Goal: Task Accomplishment & Management: Manage account settings

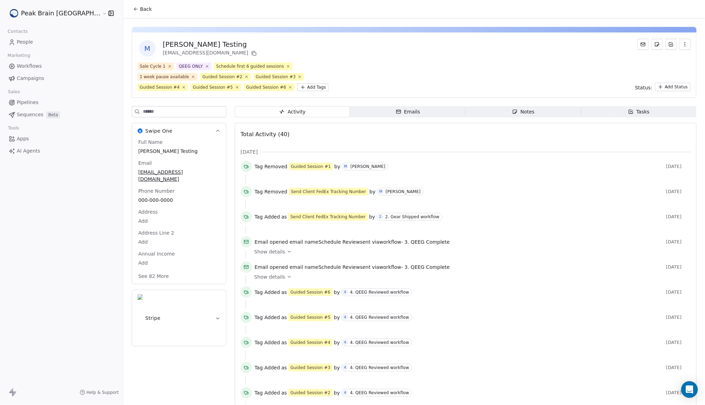
click at [41, 103] on link "Pipelines" at bounding box center [62, 103] width 112 height 12
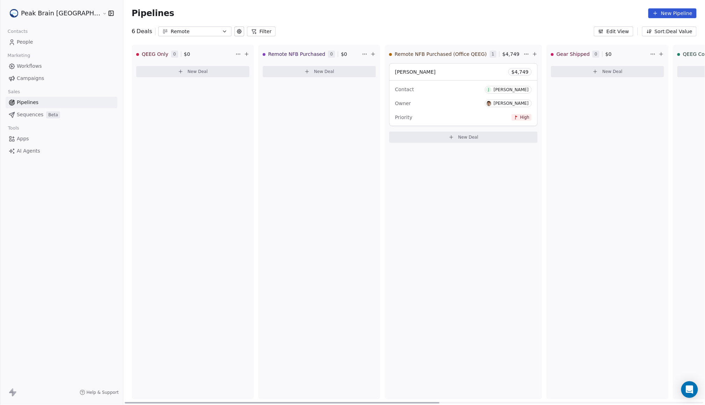
click at [423, 88] on div "Contact [PERSON_NAME]" at bounding box center [463, 89] width 137 height 12
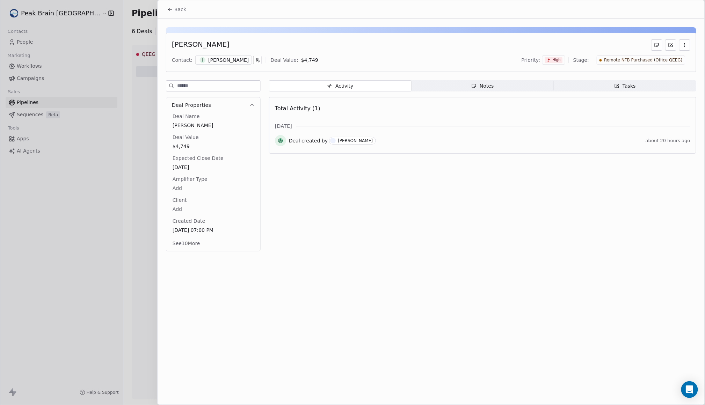
click at [228, 64] on div "J Joseph Mansour" at bounding box center [223, 60] width 57 height 9
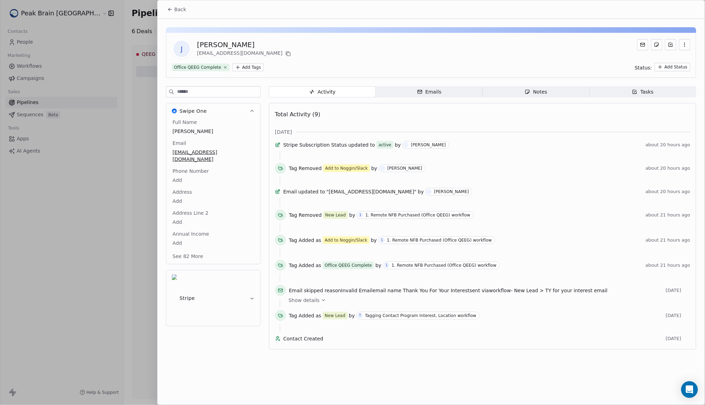
click at [176, 6] on span "Back" at bounding box center [180, 9] width 12 height 7
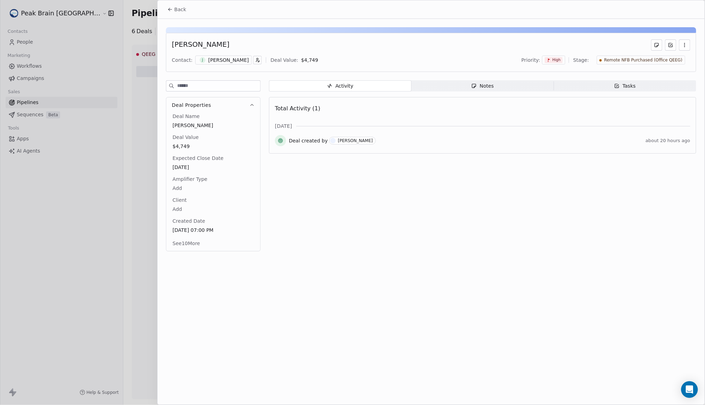
click at [22, 63] on div at bounding box center [352, 202] width 705 height 405
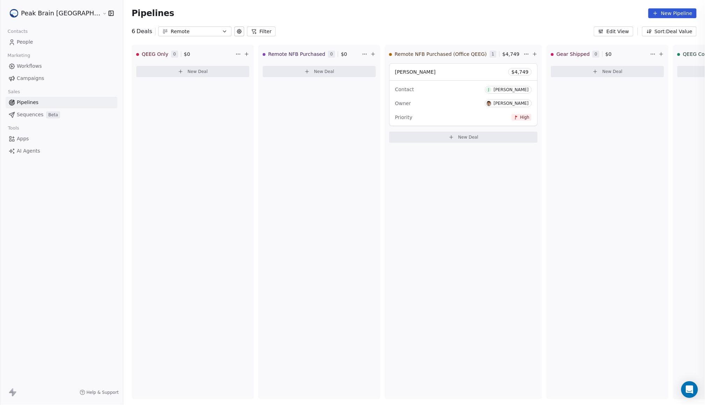
click at [22, 63] on div at bounding box center [352, 202] width 705 height 405
click at [32, 70] on span "Workflows" at bounding box center [29, 66] width 25 height 7
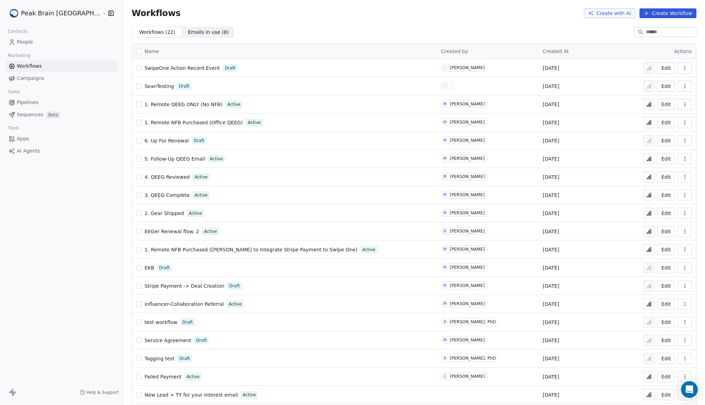
click at [169, 248] on span "1. Remote NFB Purchased (Andrew to Integrate Stripe Payment to Swipe One)" at bounding box center [251, 250] width 213 height 6
click at [45, 101] on link "Pipelines" at bounding box center [62, 103] width 112 height 12
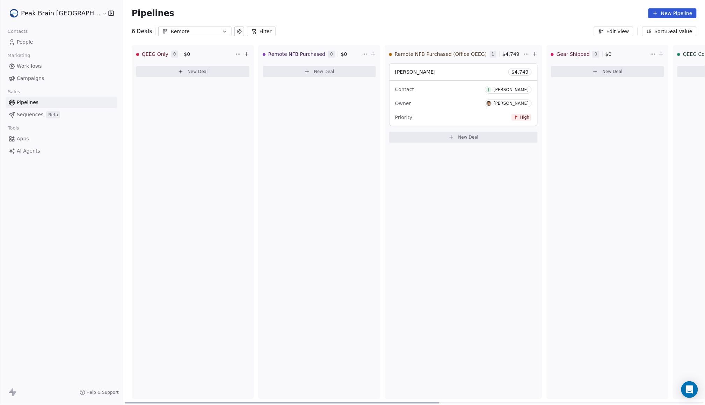
click at [437, 72] on div "Joseph Mansour $ 4,749" at bounding box center [463, 72] width 148 height 17
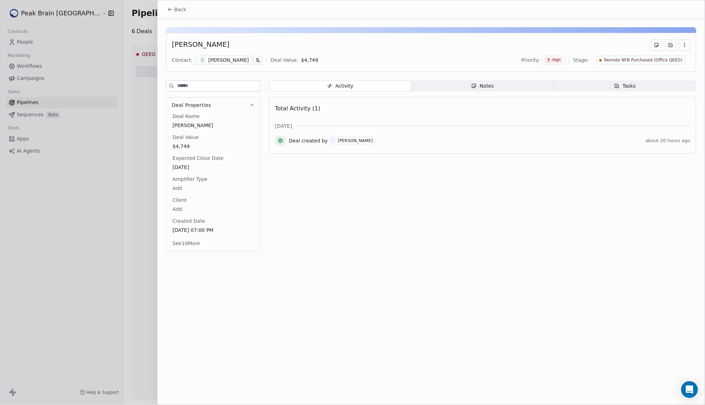
click at [241, 64] on div "J [PERSON_NAME]" at bounding box center [223, 60] width 57 height 9
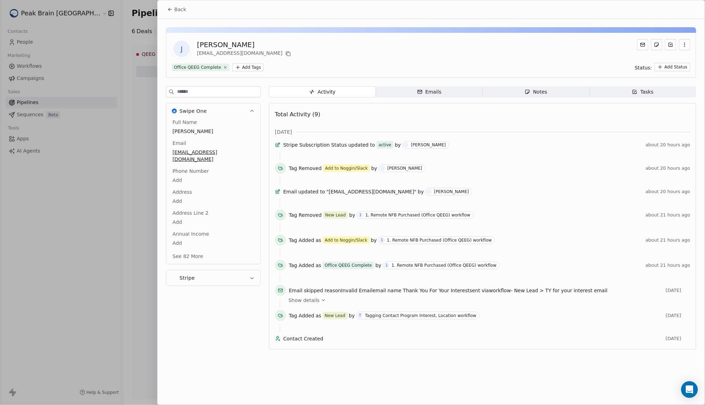
click at [177, 9] on span "Back" at bounding box center [180, 9] width 12 height 7
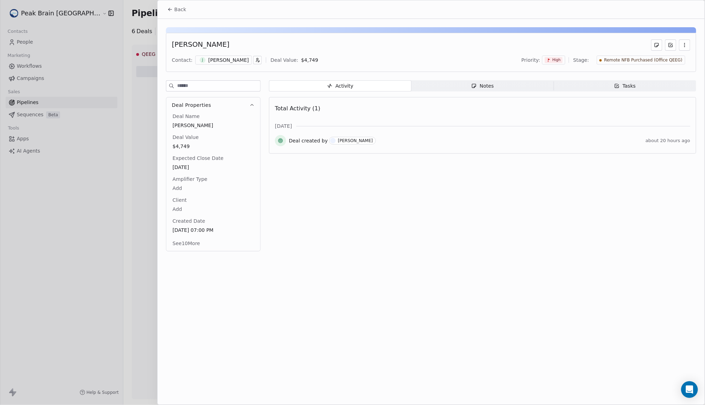
click at [46, 72] on div at bounding box center [352, 202] width 705 height 405
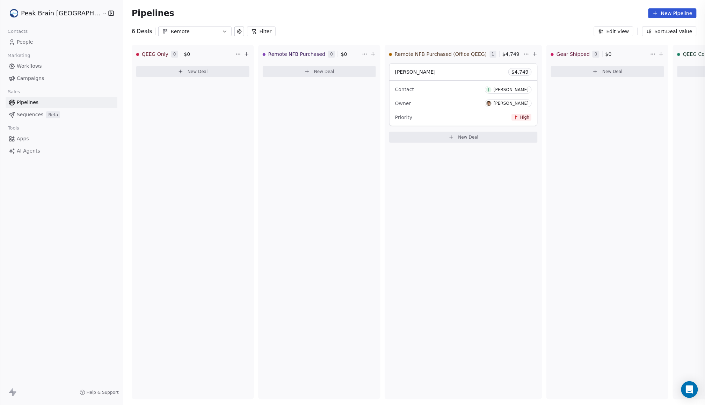
click at [46, 58] on div at bounding box center [352, 202] width 705 height 405
click at [38, 63] on span "Workflows" at bounding box center [29, 66] width 25 height 7
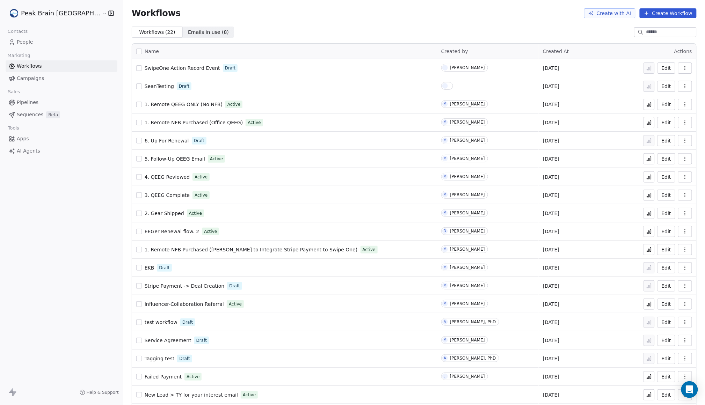
click at [173, 123] on span "1. Remote NFB Purchased (Office QEEG)" at bounding box center [194, 123] width 98 height 6
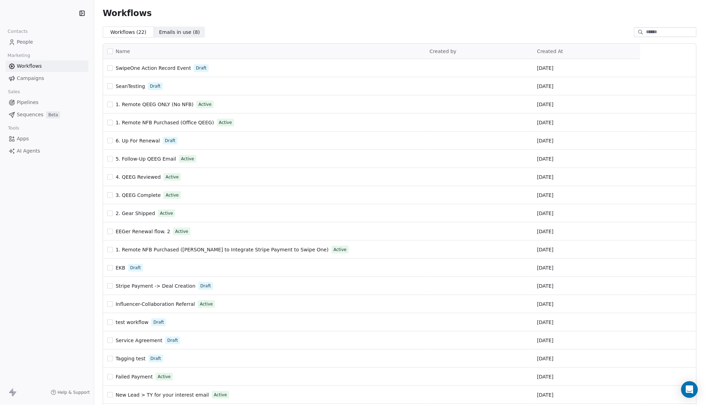
click at [39, 45] on link "People" at bounding box center [47, 42] width 83 height 12
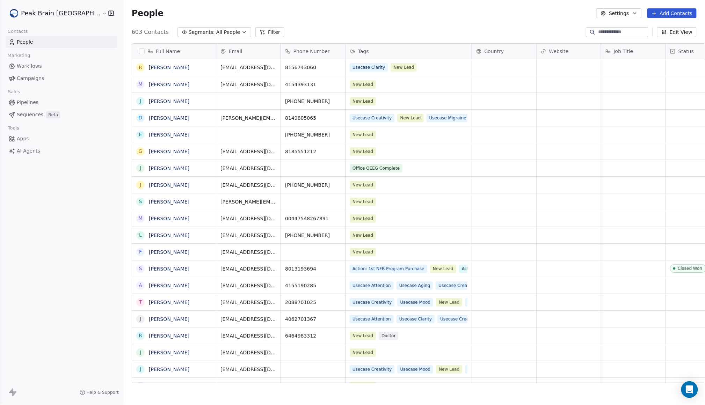
scroll to position [349, 604]
click at [611, 35] on input at bounding box center [622, 32] width 49 height 7
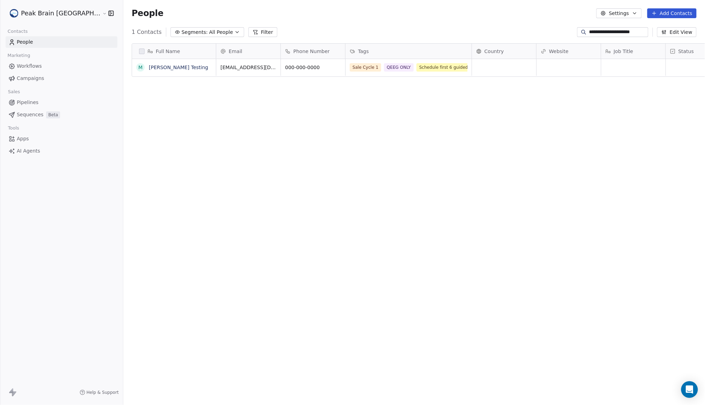
type input "**********"
click at [156, 74] on div "M Madeleine Testing" at bounding box center [179, 67] width 94 height 17
drag, startPoint x: 175, startPoint y: 68, endPoint x: 61, endPoint y: 62, distance: 114.7
click at [63, 63] on html "**********" at bounding box center [352, 202] width 705 height 405
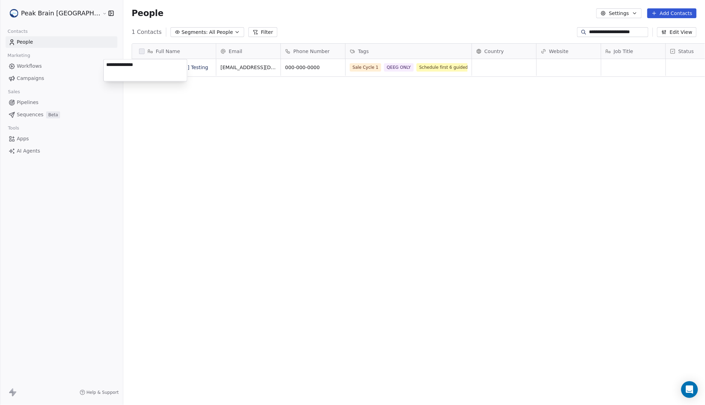
type textarea "**********"
drag, startPoint x: 155, startPoint y: 62, endPoint x: 102, endPoint y: 60, distance: 53.8
click at [103, 61] on div "**********" at bounding box center [145, 70] width 84 height 22
click at [136, 68] on textarea at bounding box center [145, 70] width 83 height 22
click at [141, 101] on html "**********" at bounding box center [352, 202] width 705 height 405
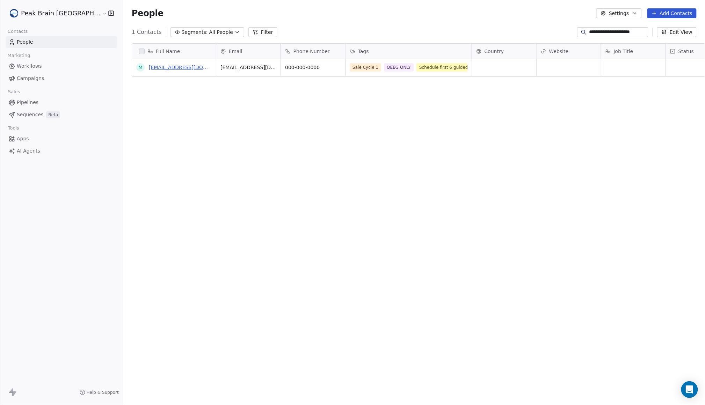
click at [149, 68] on link "[EMAIL_ADDRESS][DOMAIN_NAME]" at bounding box center [192, 68] width 86 height 6
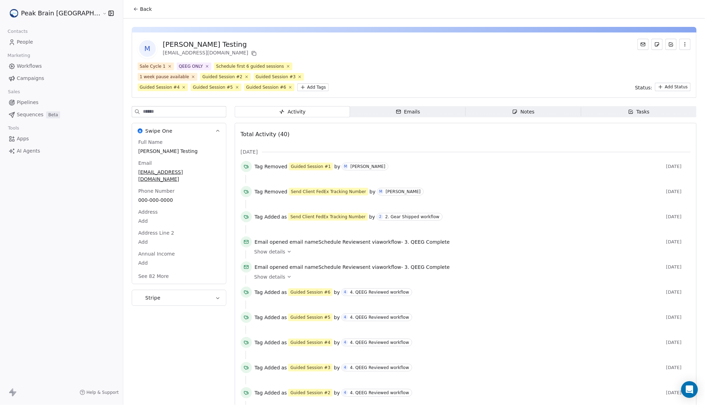
click at [682, 45] on icon "button" at bounding box center [685, 45] width 6 height 6
click at [670, 58] on div "Delete" at bounding box center [675, 59] width 47 height 11
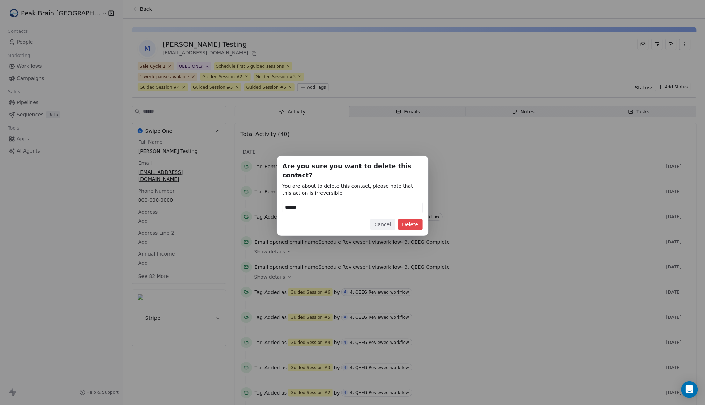
type input "******"
click at [408, 220] on button "Delete" at bounding box center [410, 224] width 24 height 11
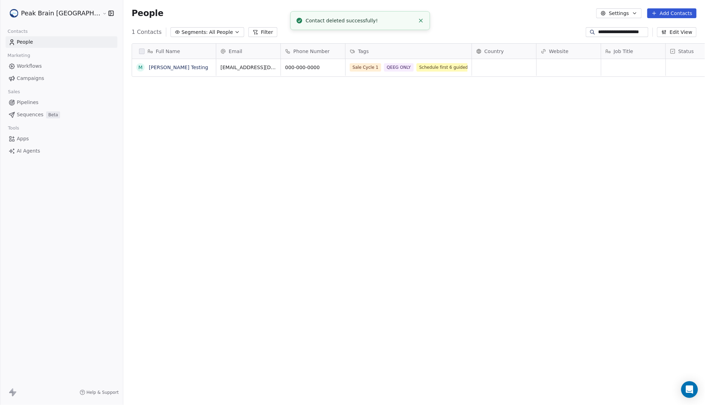
scroll to position [349, 604]
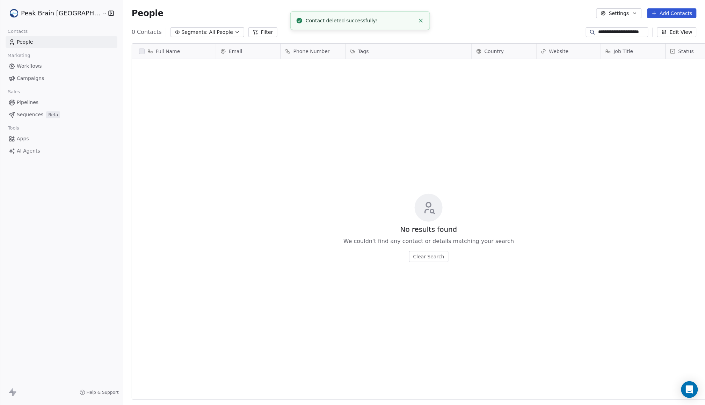
click at [45, 59] on div "Marketing" at bounding box center [62, 56] width 112 height 10
click at [39, 66] on span "Workflows" at bounding box center [29, 66] width 25 height 7
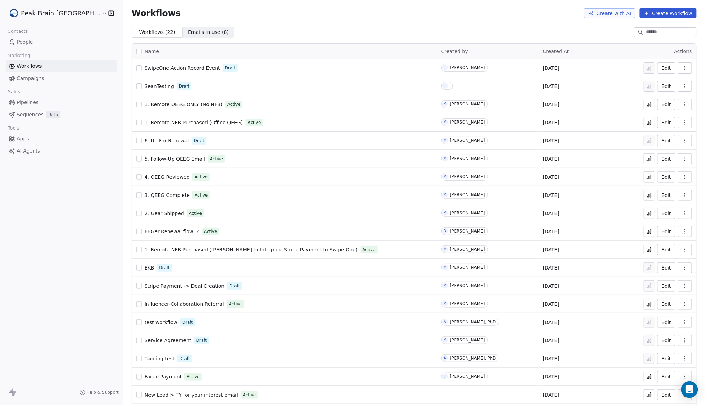
click at [55, 38] on link "People" at bounding box center [62, 42] width 112 height 12
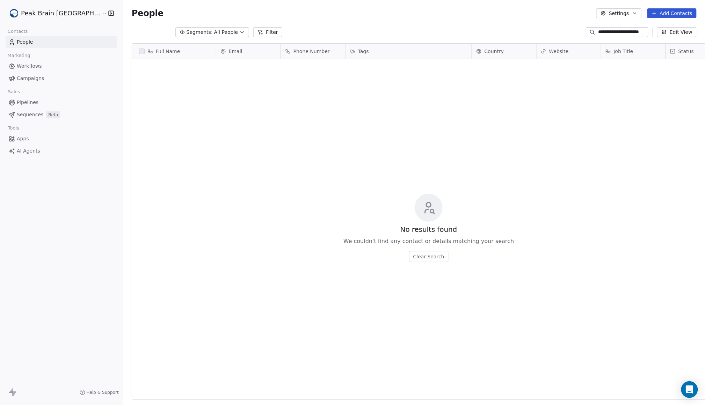
scroll to position [349, 604]
click at [642, 34] on input "**********" at bounding box center [622, 32] width 49 height 7
click at [662, 23] on div "People Settings Add Contacts" at bounding box center [414, 13] width 582 height 27
click at [662, 19] on div "People Settings Add Contacts" at bounding box center [414, 13] width 582 height 27
click at [662, 17] on button "Add Contacts" at bounding box center [671, 13] width 49 height 10
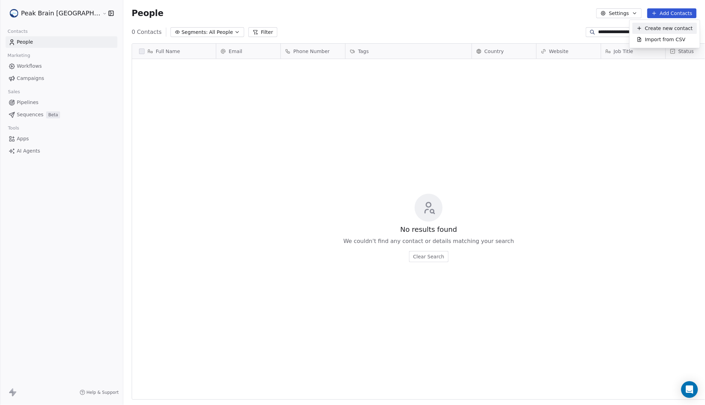
click at [673, 31] on span "Create new contact" at bounding box center [669, 28] width 48 height 7
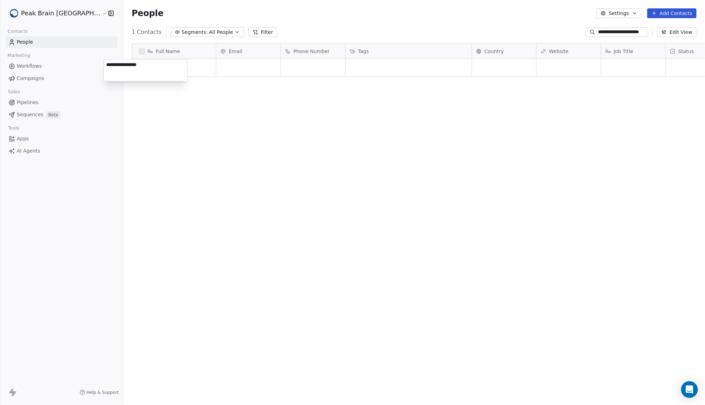
type textarea "**********"
click at [365, 126] on html "**********" at bounding box center [352, 202] width 705 height 405
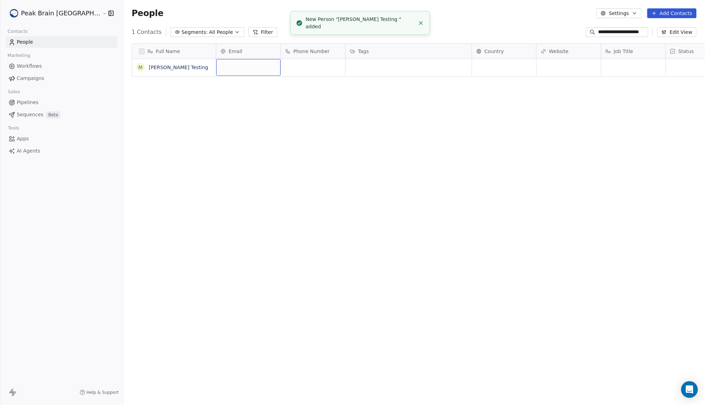
click at [224, 70] on div "grid" at bounding box center [248, 67] width 64 height 17
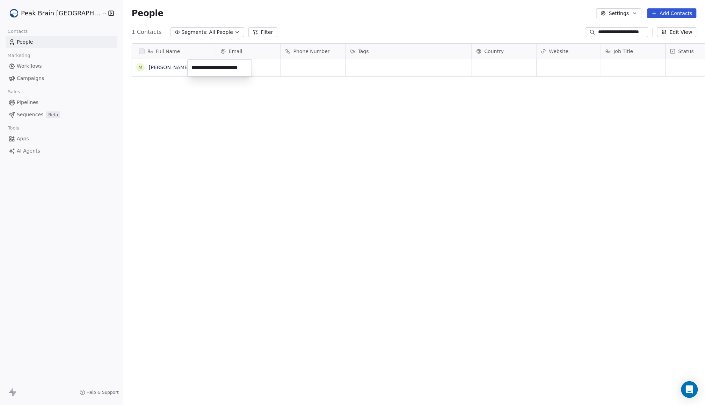
type input "**********"
click at [271, 66] on html "**********" at bounding box center [352, 202] width 705 height 405
click at [281, 66] on div "grid" at bounding box center [313, 67] width 64 height 17
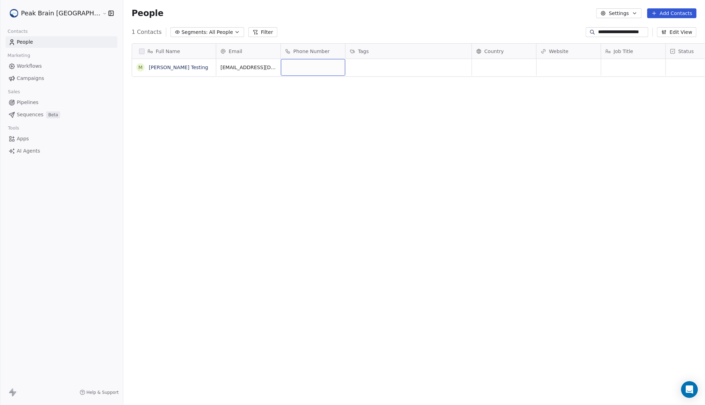
click at [281, 66] on div "grid" at bounding box center [313, 67] width 64 height 17
type input "*"
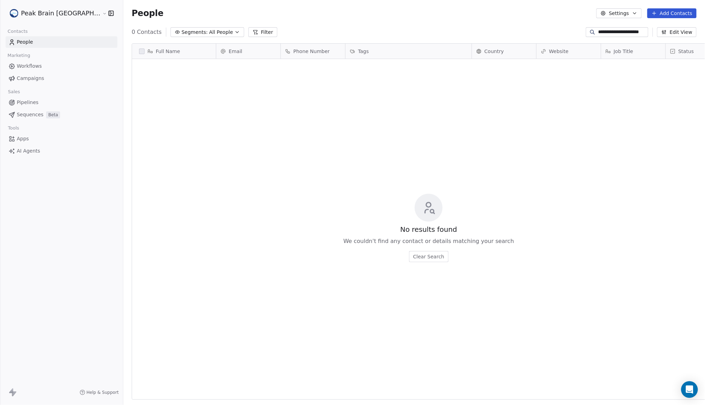
click at [272, 159] on div "No results found We couldn't find any contact or details matching your search C…" at bounding box center [428, 227] width 593 height 335
click at [626, 31] on input "**********" at bounding box center [622, 32] width 49 height 7
click at [674, 14] on button "Add Contacts" at bounding box center [671, 13] width 49 height 10
click at [677, 25] on span "Create new contact" at bounding box center [669, 28] width 48 height 7
click at [154, 76] on html "**********" at bounding box center [352, 202] width 705 height 405
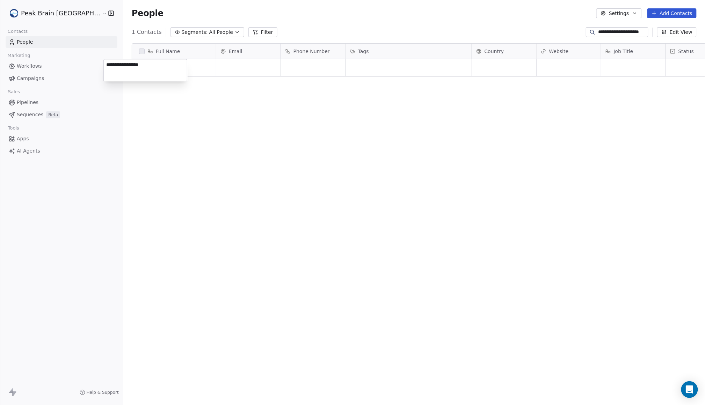
type textarea "**********"
click at [211, 68] on html "**********" at bounding box center [352, 202] width 705 height 405
click at [216, 68] on div "grid" at bounding box center [248, 67] width 64 height 17
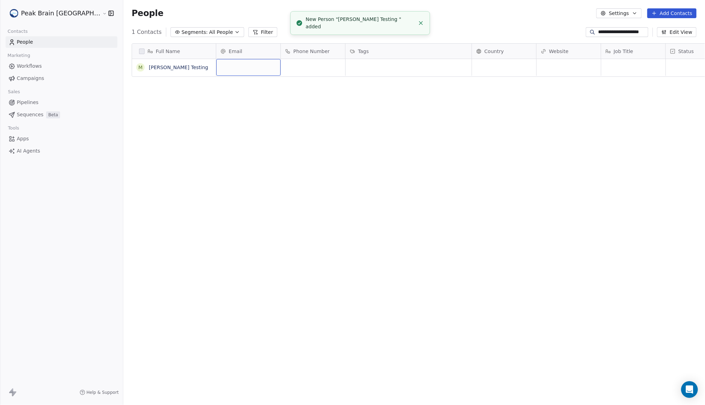
click at [216, 68] on div "grid" at bounding box center [248, 67] width 64 height 17
type input "*"
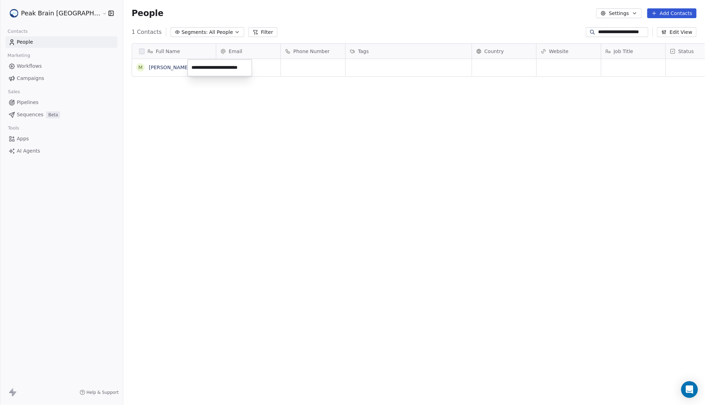
type input "**********"
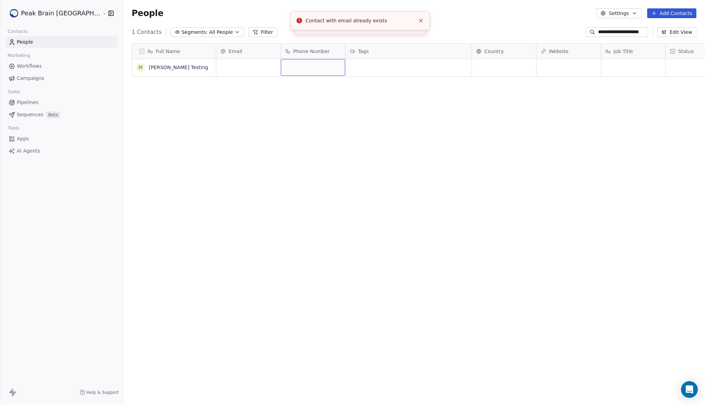
click at [281, 72] on div "grid" at bounding box center [313, 67] width 64 height 17
click at [226, 85] on html "**********" at bounding box center [352, 202] width 705 height 405
click at [420, 21] on line "Close toast" at bounding box center [420, 20] width 3 height 3
click at [418, 20] on icon "Close toast" at bounding box center [421, 20] width 6 height 6
click at [35, 101] on span "Pipelines" at bounding box center [28, 102] width 22 height 7
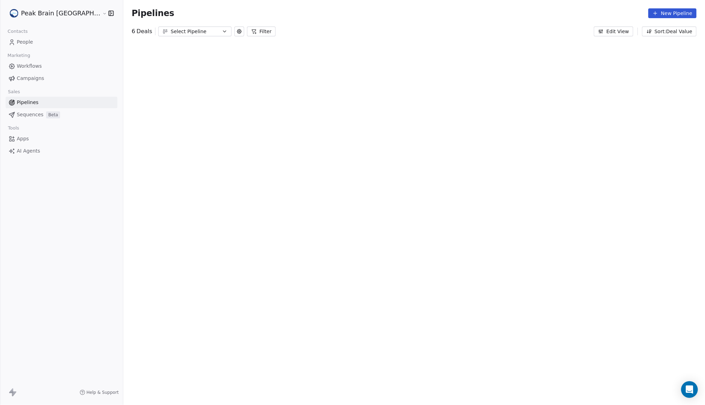
click at [48, 39] on link "People" at bounding box center [62, 42] width 112 height 12
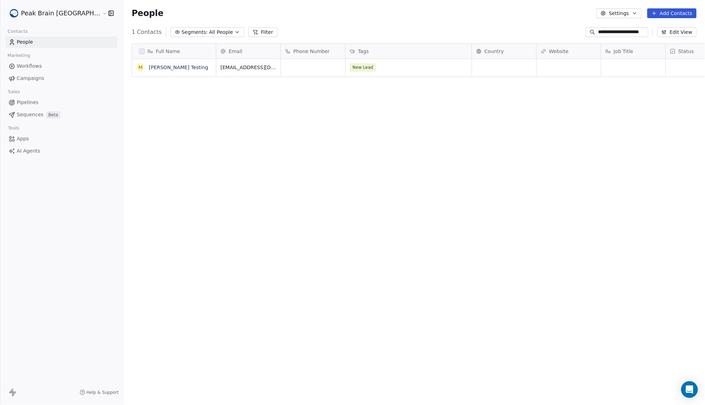
scroll to position [349, 604]
click at [149, 68] on link "[PERSON_NAME] Testing" at bounding box center [178, 68] width 59 height 6
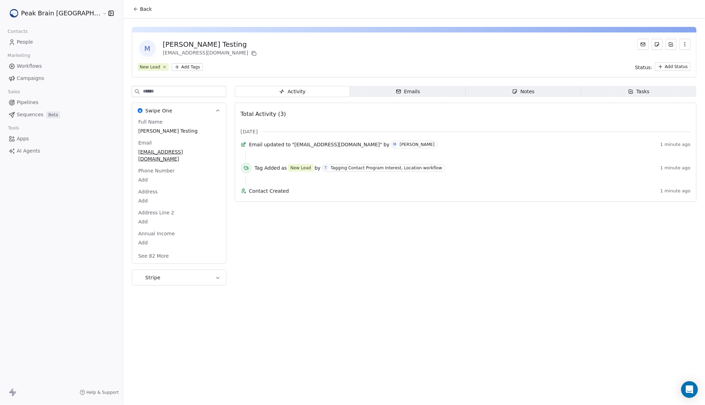
click at [35, 104] on span "Pipelines" at bounding box center [28, 102] width 22 height 7
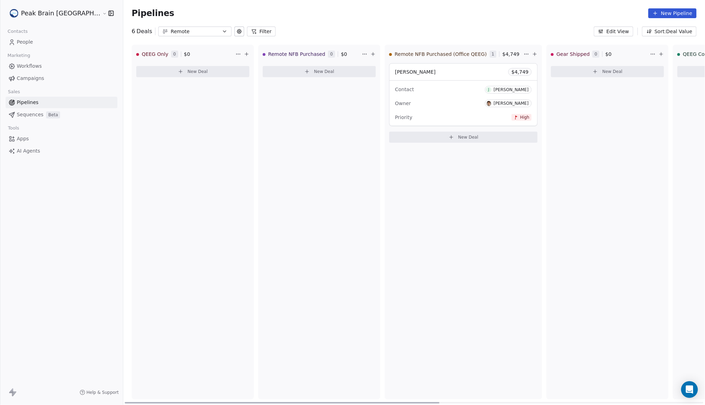
click at [453, 137] on button "New Deal" at bounding box center [463, 137] width 148 height 11
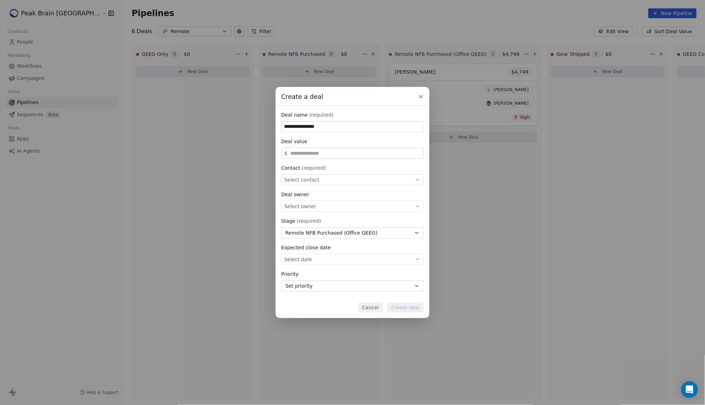
type input "**********"
click at [319, 180] on div "Select contact" at bounding box center [352, 179] width 143 height 11
type input "*"
type input "*********"
click at [354, 200] on div "M Madeleine Testing" at bounding box center [352, 201] width 127 height 8
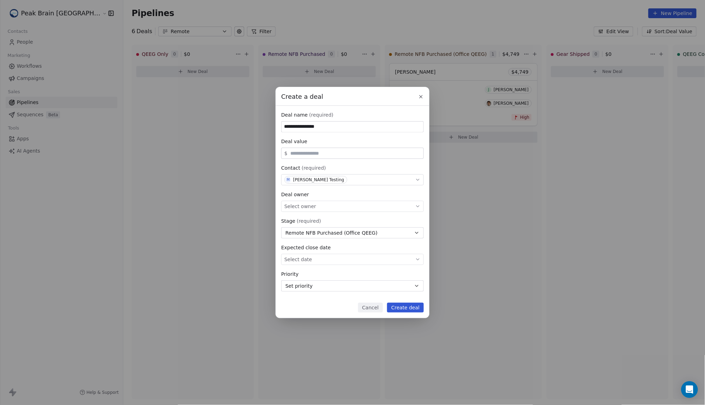
click at [411, 310] on button "Create deal" at bounding box center [405, 308] width 37 height 10
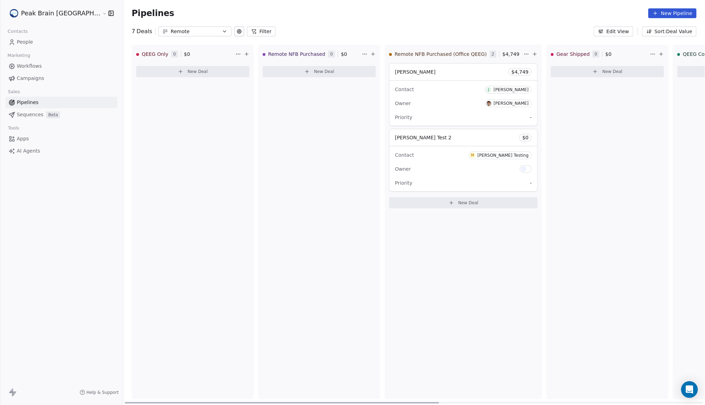
click at [406, 142] on div "Madeleine Test 2 $ 0" at bounding box center [463, 137] width 148 height 17
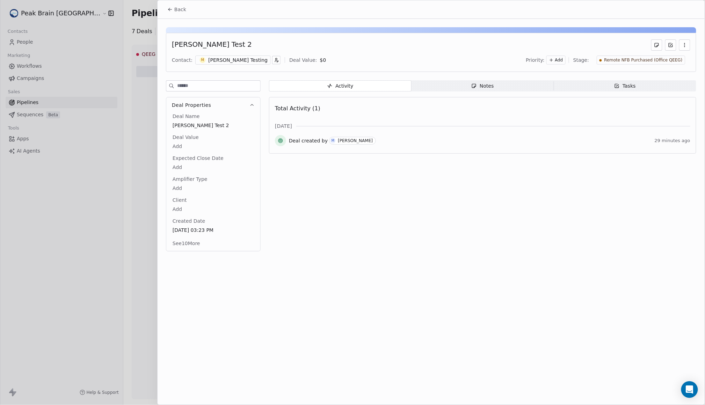
click at [222, 61] on div "[PERSON_NAME] Testing" at bounding box center [237, 60] width 59 height 7
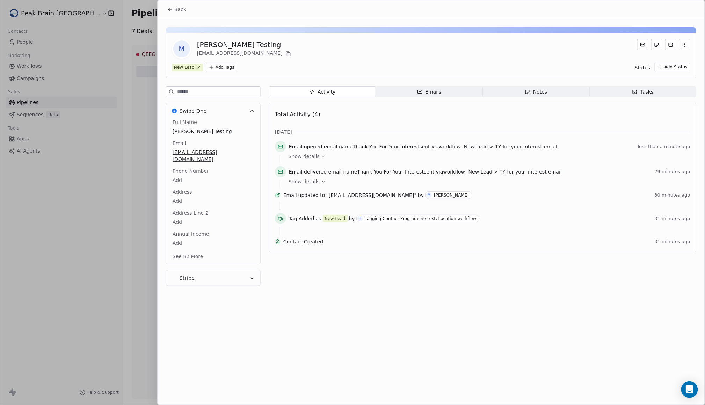
click at [187, 11] on button "Back" at bounding box center [176, 9] width 27 height 13
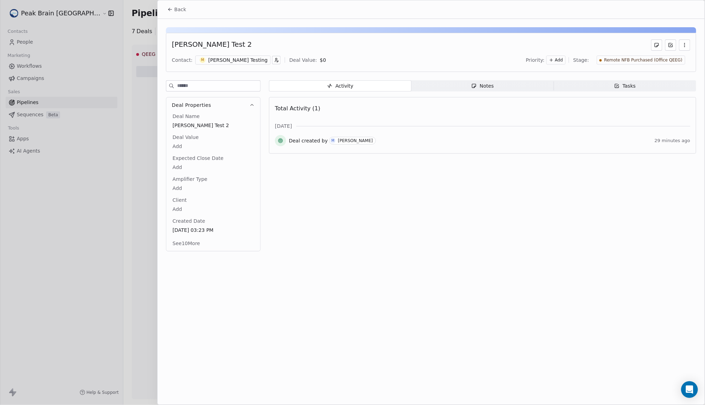
click at [173, 10] on button "Back" at bounding box center [176, 9] width 27 height 13
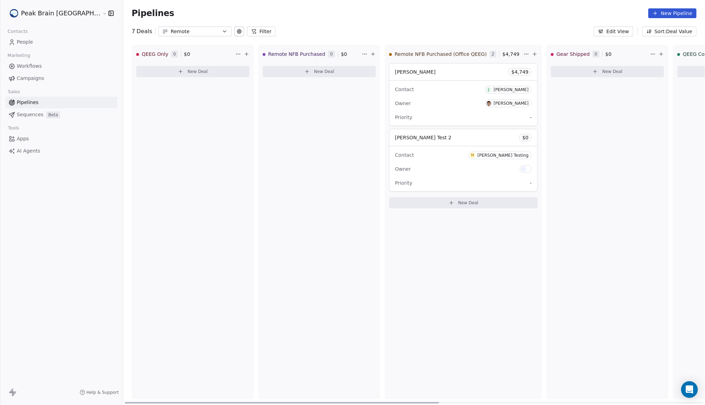
click at [420, 92] on div "Contact [PERSON_NAME]" at bounding box center [463, 89] width 137 height 12
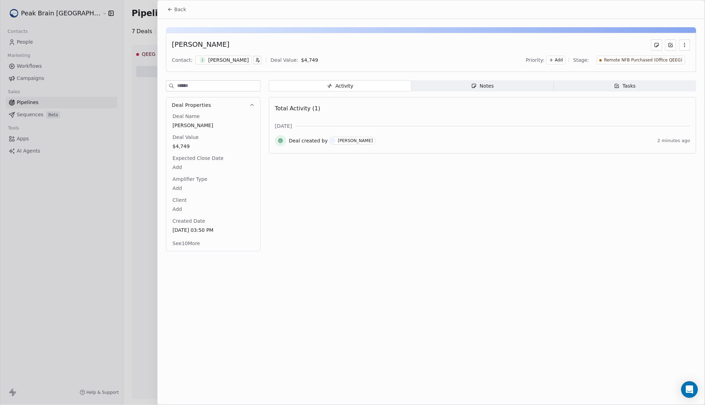
click at [221, 53] on div "[PERSON_NAME] Contact: [PERSON_NAME] Deal Value: $ 4,749 Priority: Add Stage: R…" at bounding box center [431, 52] width 530 height 39
click at [224, 59] on div "[PERSON_NAME]" at bounding box center [228, 60] width 41 height 7
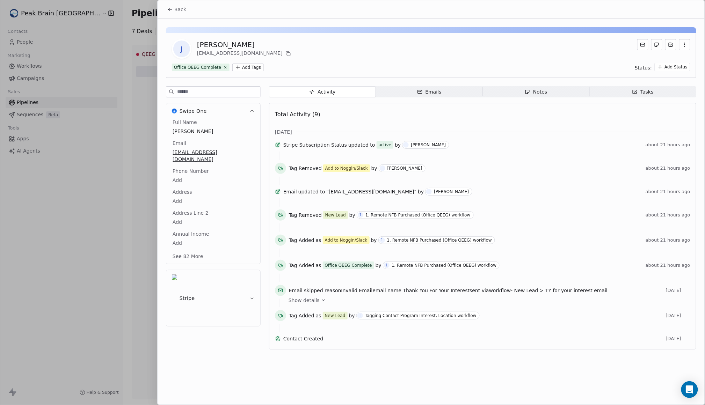
click at [181, 5] on button "Back" at bounding box center [176, 9] width 27 height 13
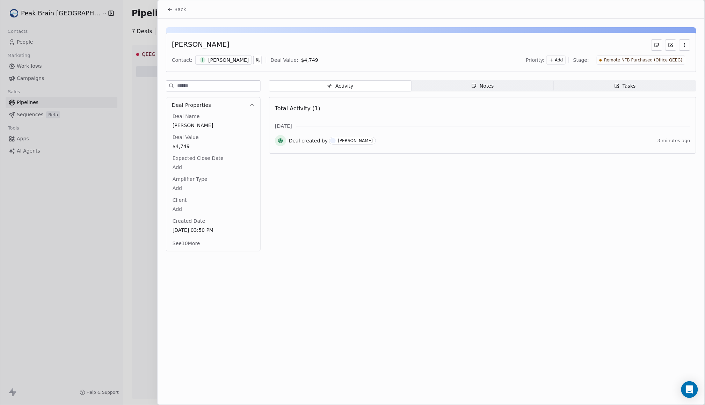
click at [179, 10] on span "Back" at bounding box center [180, 9] width 12 height 7
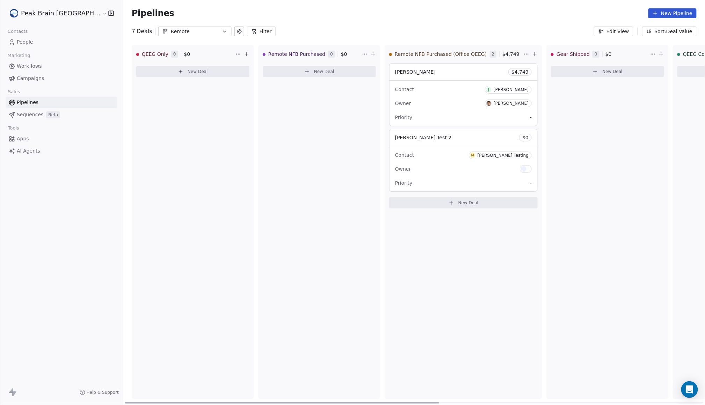
click at [424, 149] on div "Contact M [PERSON_NAME] Testing Owner Priority -" at bounding box center [463, 168] width 148 height 45
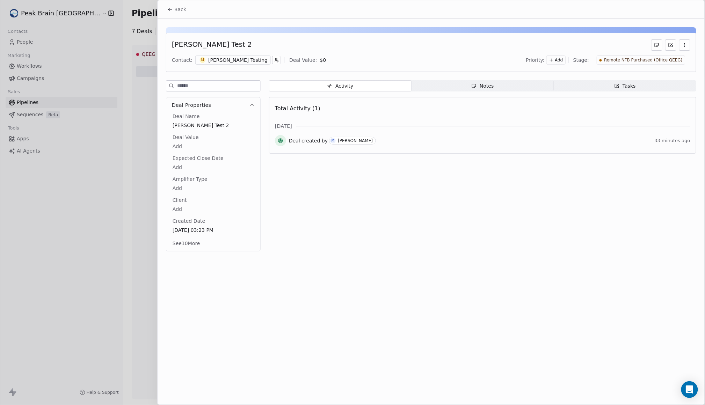
click at [239, 61] on div "[PERSON_NAME] Testing" at bounding box center [237, 60] width 59 height 7
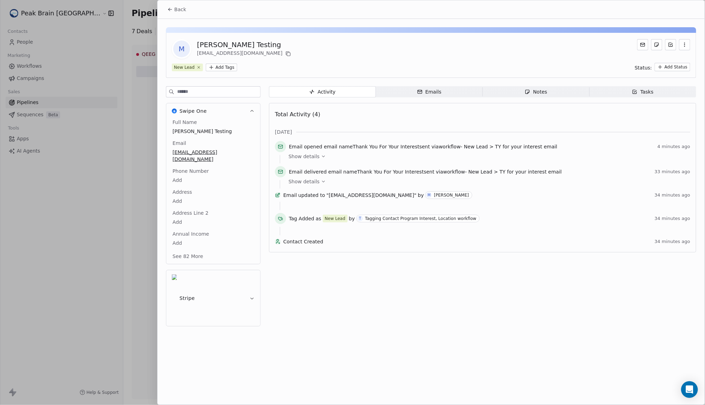
click at [185, 9] on span "Back" at bounding box center [180, 9] width 12 height 7
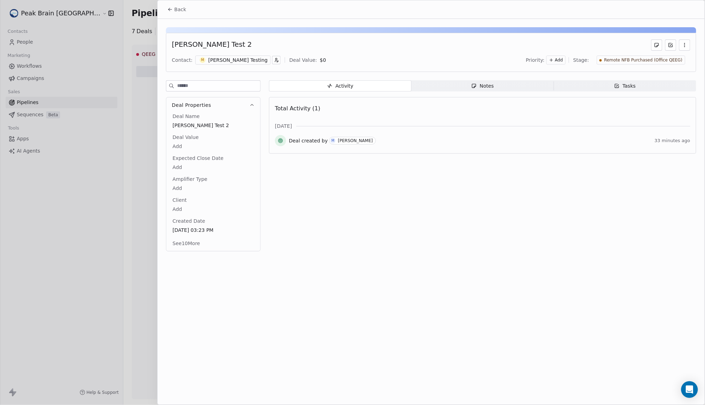
click at [171, 4] on button "Back" at bounding box center [176, 9] width 27 height 13
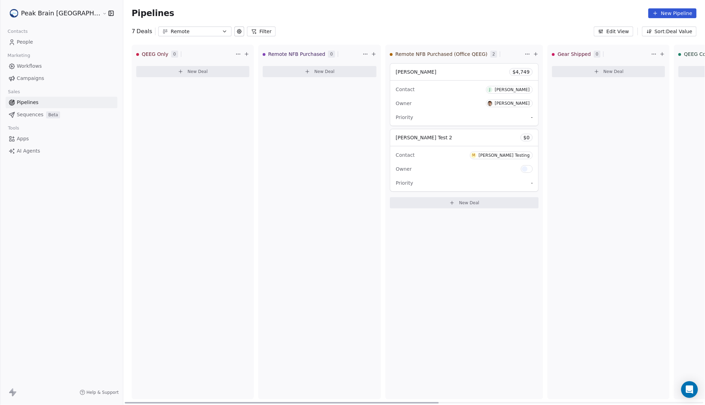
click at [433, 144] on div "[PERSON_NAME] Test 2 $ 0" at bounding box center [464, 137] width 148 height 17
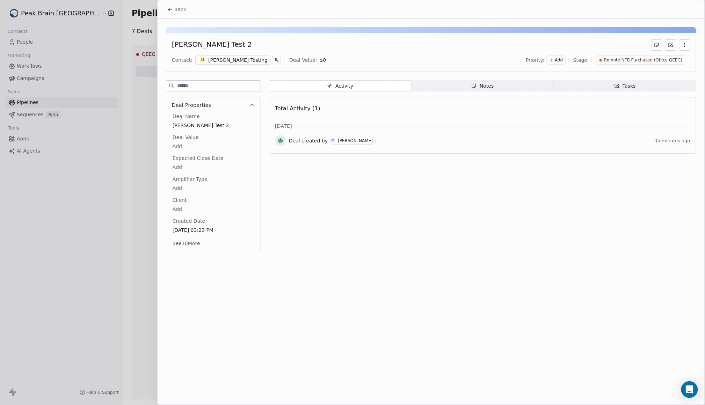
click at [238, 62] on div "[PERSON_NAME] Testing" at bounding box center [237, 60] width 59 height 7
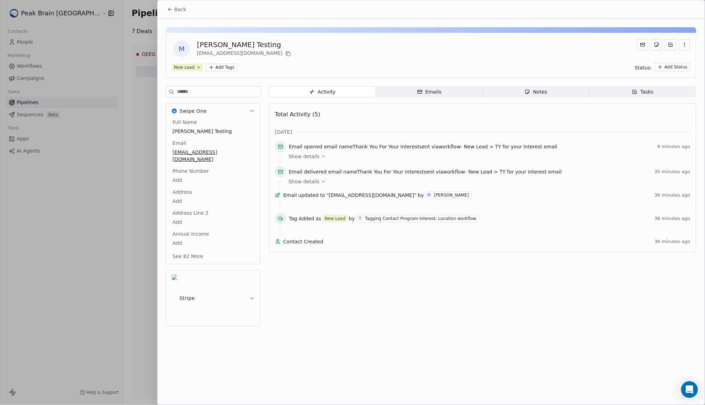
click at [177, 8] on span "Back" at bounding box center [180, 9] width 12 height 7
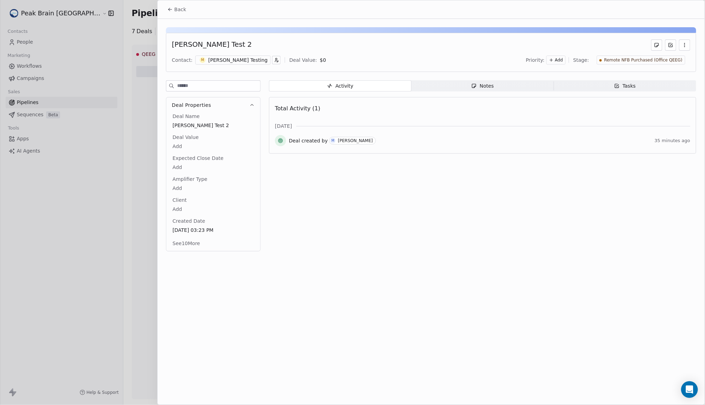
click at [173, 3] on button "Back" at bounding box center [176, 9] width 27 height 13
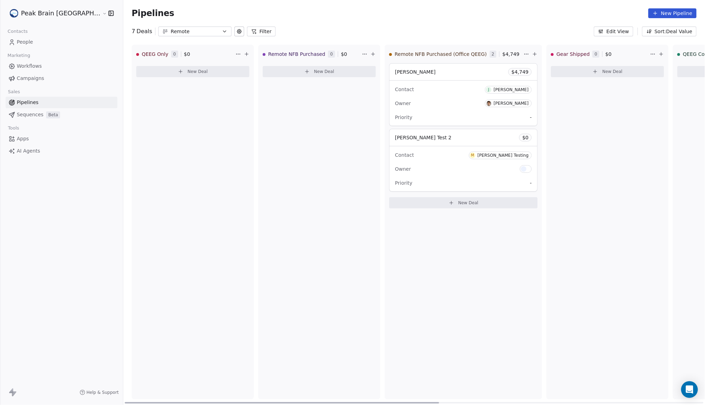
click at [425, 91] on div "Contact [PERSON_NAME]" at bounding box center [463, 89] width 137 height 12
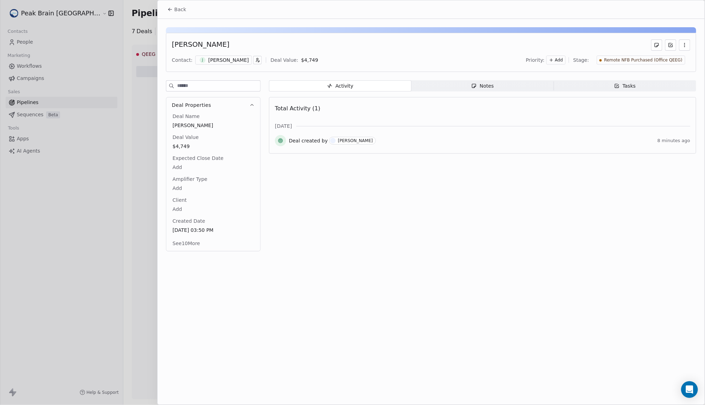
click at [233, 61] on div "[PERSON_NAME]" at bounding box center [228, 60] width 41 height 7
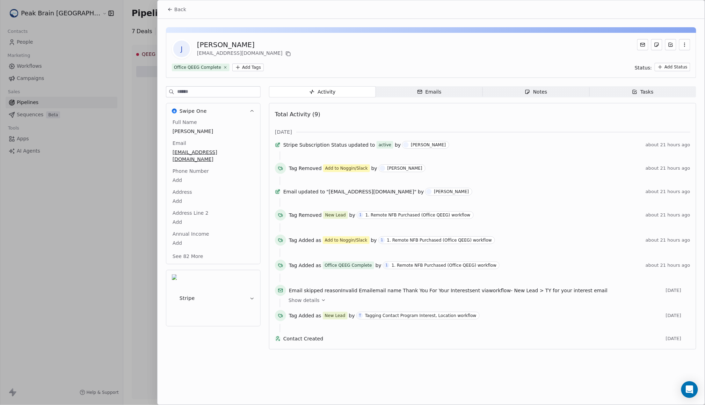
click at [189, 8] on button "Back" at bounding box center [176, 9] width 27 height 13
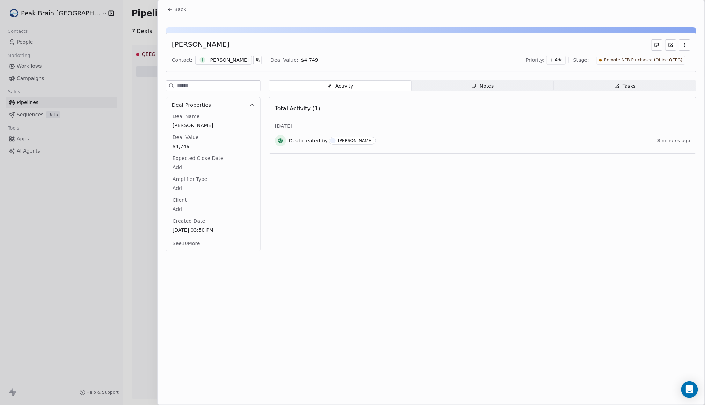
click at [189, 8] on button "Back" at bounding box center [176, 9] width 27 height 13
